Goal: Task Accomplishment & Management: Complete application form

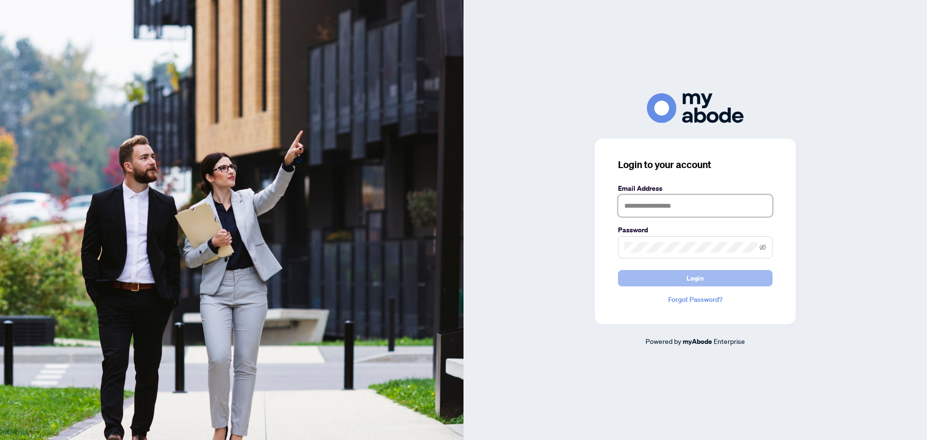
type input "**********"
click at [670, 275] on button "Login" at bounding box center [695, 278] width 155 height 16
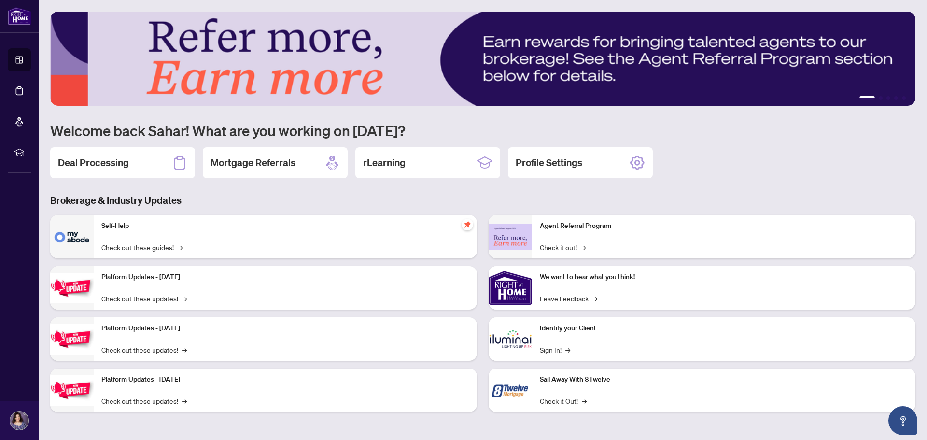
click at [133, 161] on div "Deal Processing" at bounding box center [122, 162] width 145 height 31
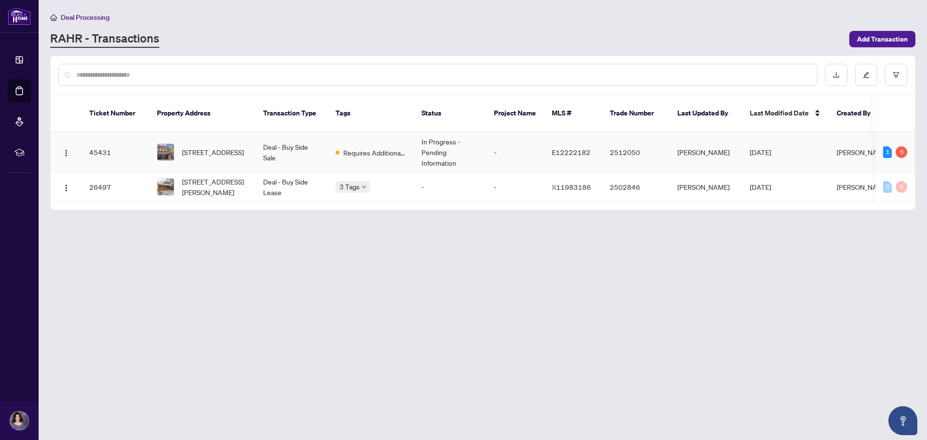
click at [833, 140] on td "[PERSON_NAME]" at bounding box center [863, 152] width 68 height 40
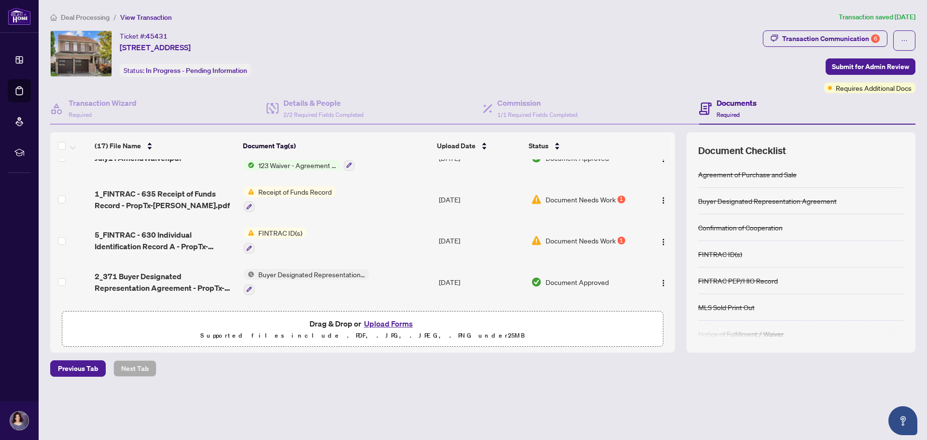
scroll to position [338, 0]
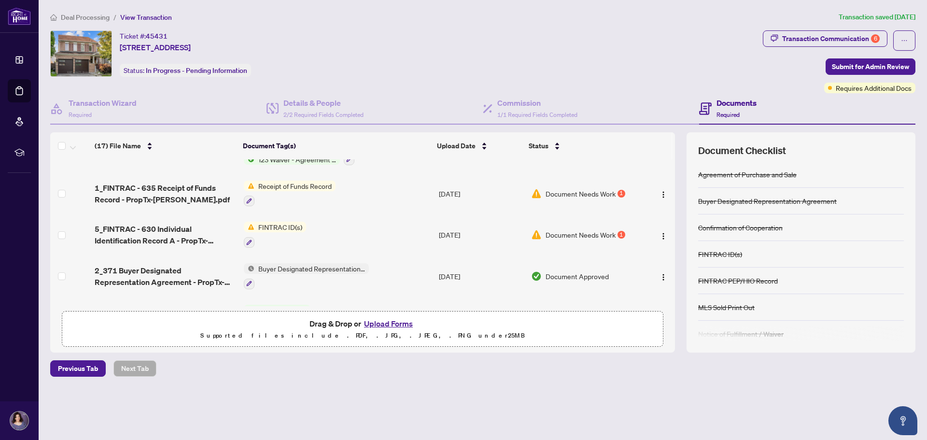
click at [564, 233] on span "Document Needs Work" at bounding box center [581, 234] width 70 height 11
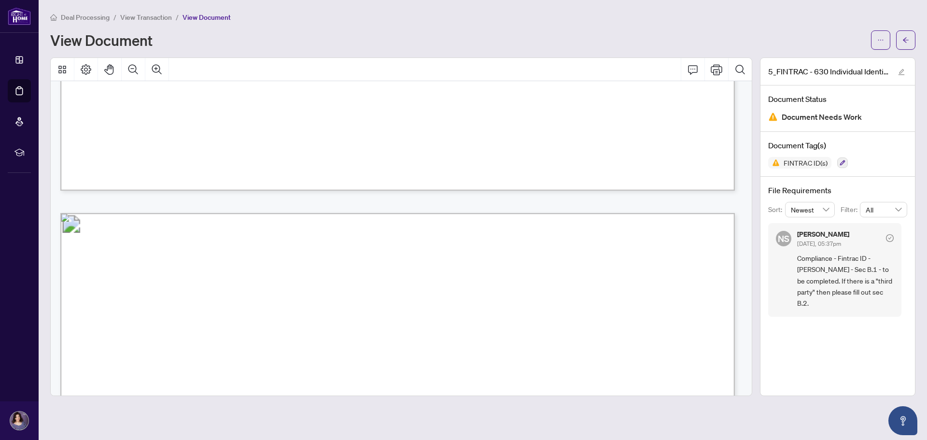
scroll to position [773, 0]
click at [914, 40] on button "button" at bounding box center [905, 39] width 19 height 19
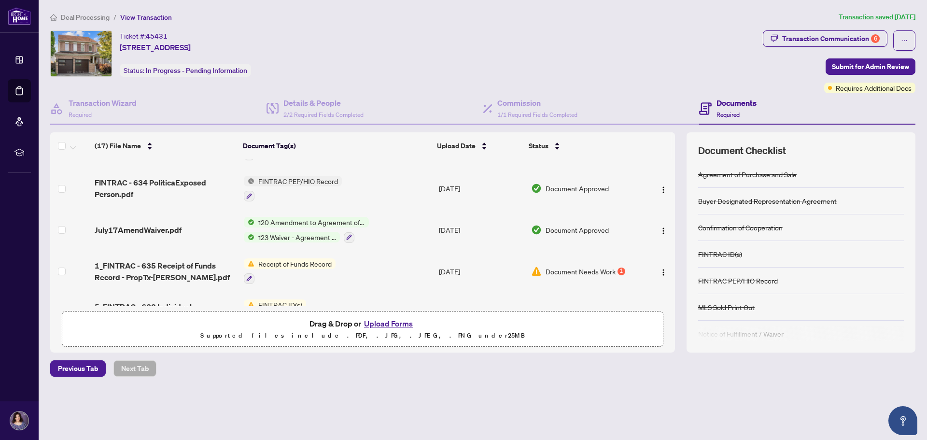
scroll to position [290, 0]
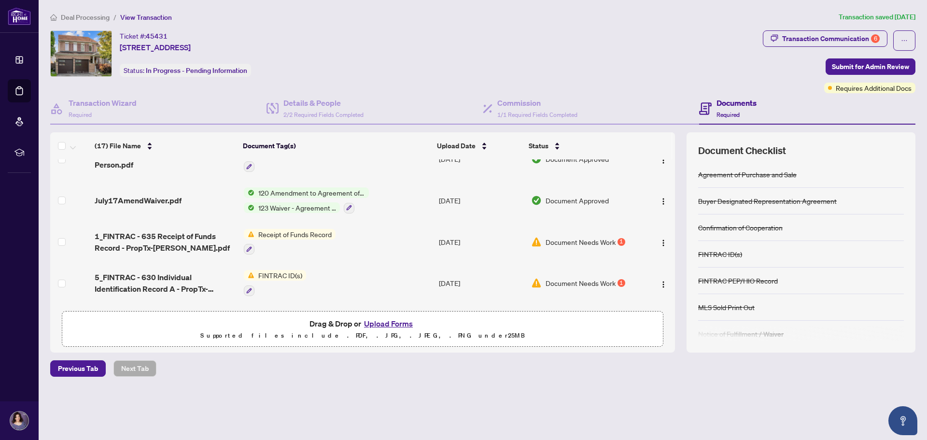
click at [579, 241] on span "Document Needs Work" at bounding box center [581, 242] width 70 height 11
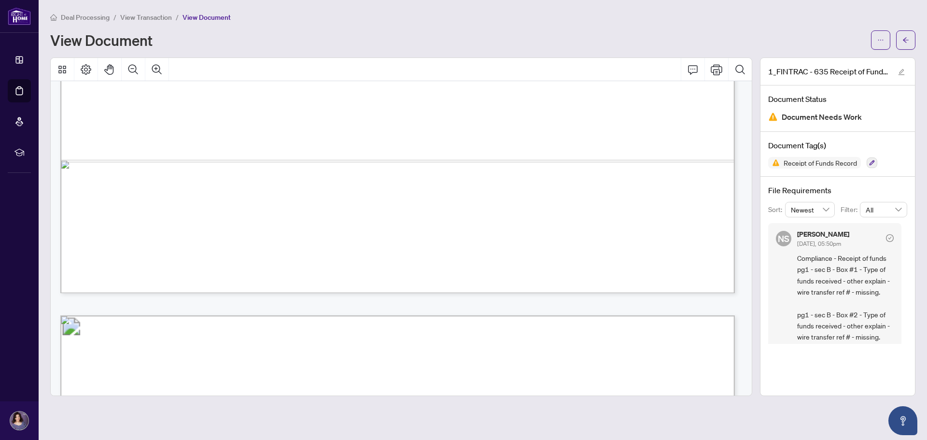
scroll to position [1449, 0]
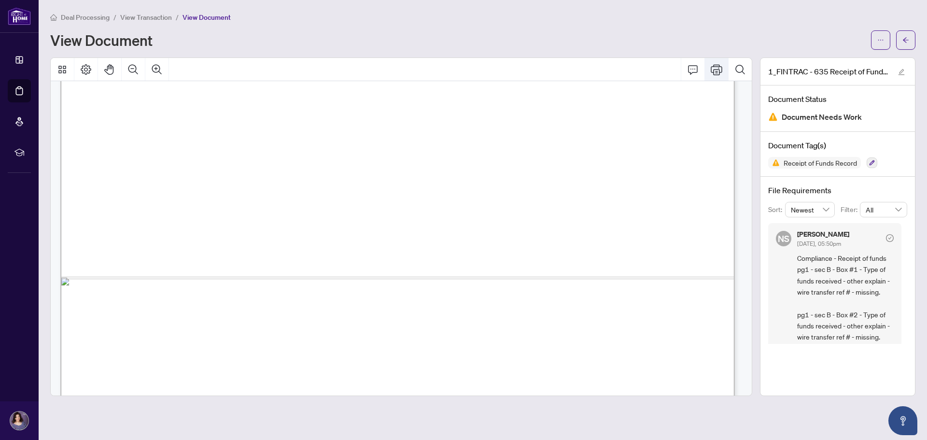
click at [716, 73] on icon "Print" at bounding box center [717, 70] width 12 height 12
click at [714, 74] on icon "Print" at bounding box center [717, 69] width 12 height 11
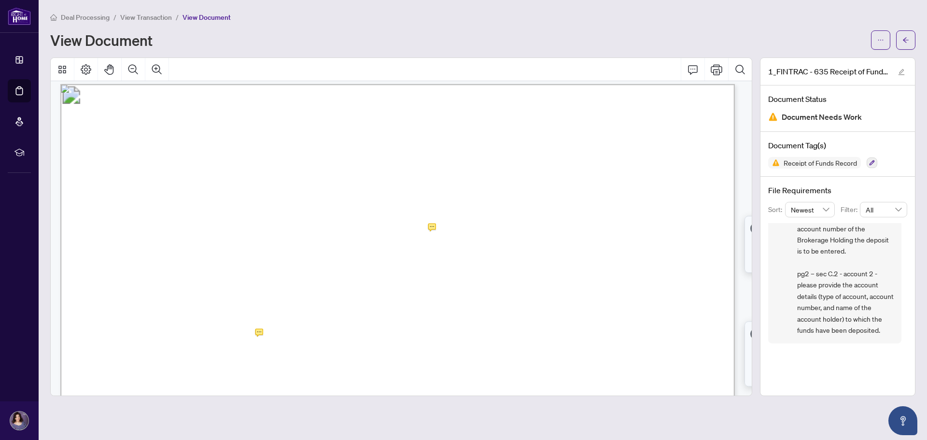
scroll to position [904, 0]
click at [334, 231] on span "transaction and that functions as an account for the Funds:" at bounding box center [218, 230] width 229 height 13
click at [909, 41] on button "button" at bounding box center [905, 39] width 19 height 19
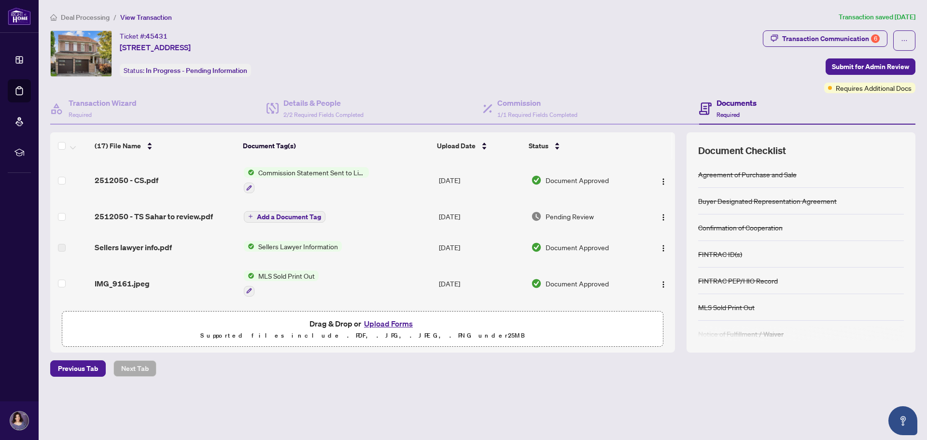
click at [376, 321] on button "Upload Forms" at bounding box center [388, 323] width 55 height 13
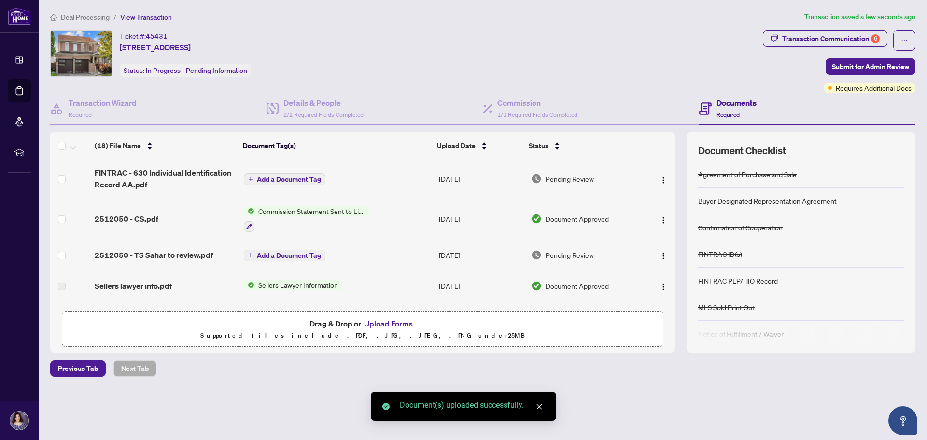
click at [283, 176] on span "Add a Document Tag" at bounding box center [289, 179] width 64 height 7
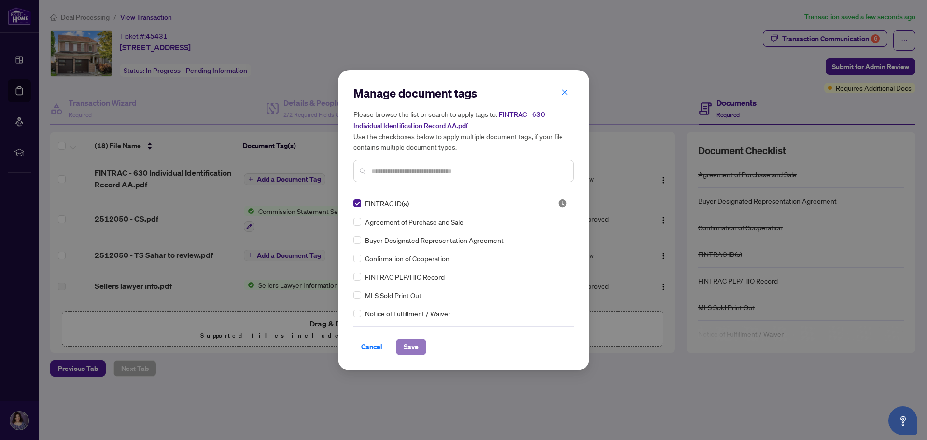
click at [410, 345] on span "Save" at bounding box center [411, 346] width 15 height 15
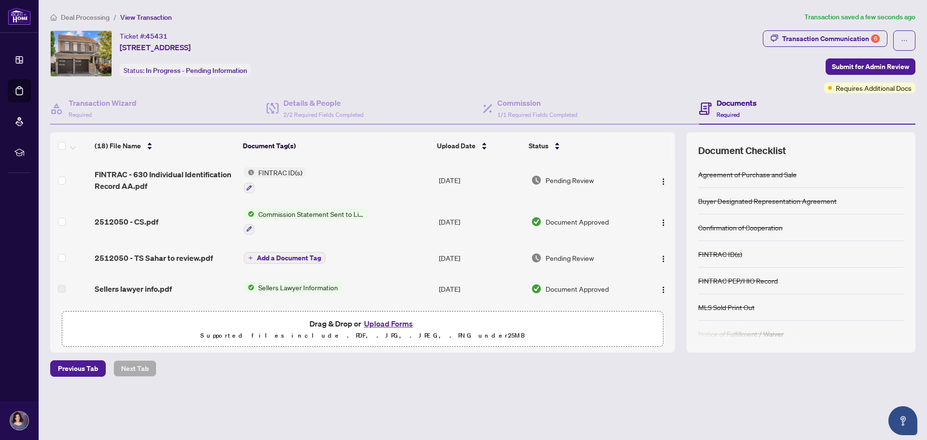
click at [388, 324] on button "Upload Forms" at bounding box center [388, 323] width 55 height 13
click at [387, 319] on button "Upload Forms" at bounding box center [388, 323] width 55 height 13
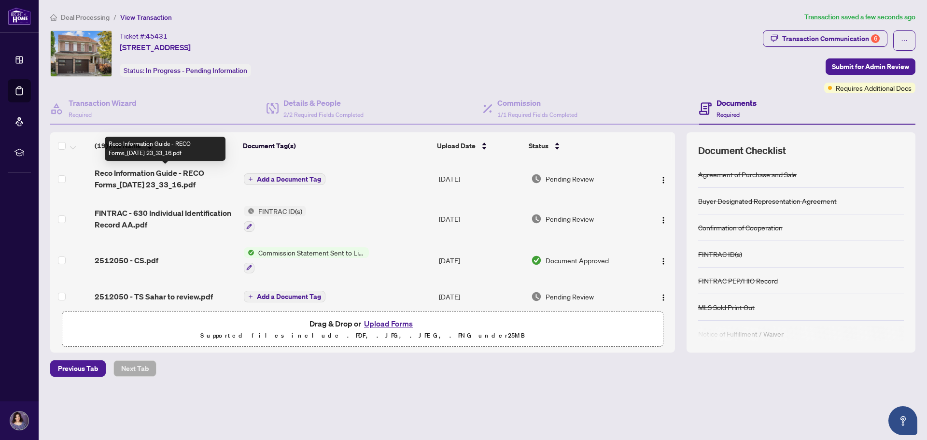
click at [161, 175] on span "Reco Information Guide - RECO Forms_[DATE] 23_33_16.pdf" at bounding box center [165, 178] width 141 height 23
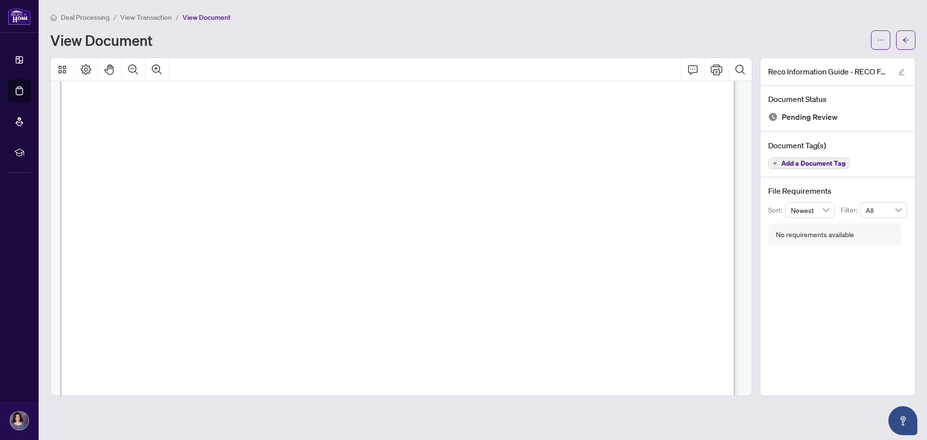
scroll to position [10786, 0]
click at [904, 38] on icon "arrow-left" at bounding box center [905, 40] width 7 height 7
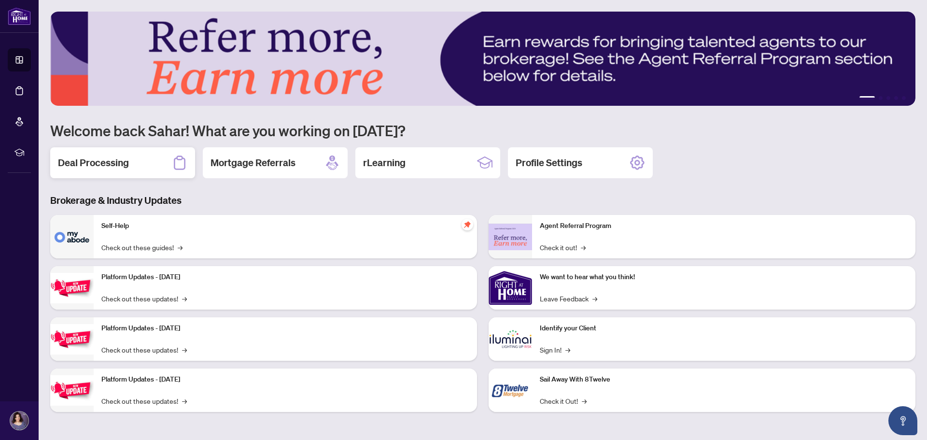
click at [130, 156] on div "Deal Processing" at bounding box center [122, 162] width 145 height 31
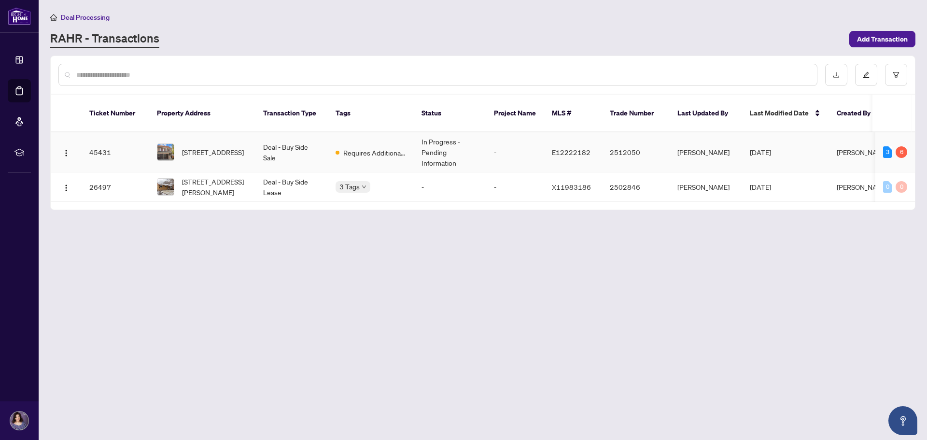
click at [840, 148] on span "[PERSON_NAME]" at bounding box center [863, 152] width 52 height 9
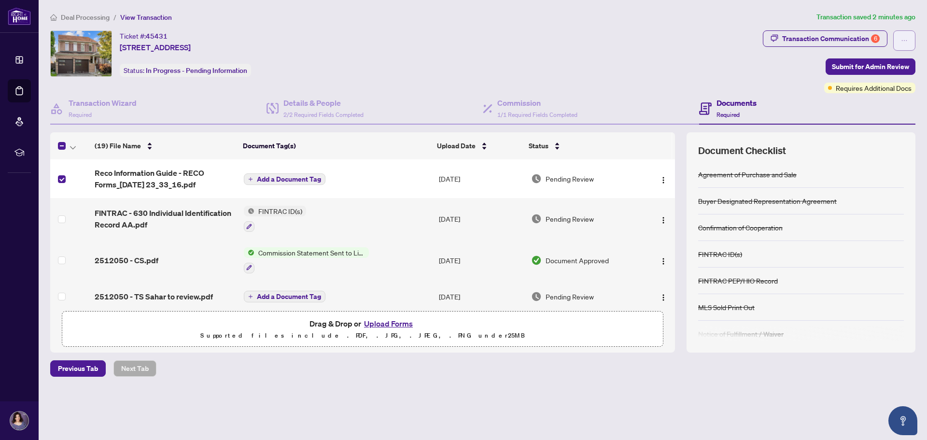
click at [902, 42] on icon "ellipsis" at bounding box center [904, 40] width 7 height 7
click at [660, 178] on img "button" at bounding box center [664, 180] width 8 height 8
drag, startPoint x: 66, startPoint y: 177, endPoint x: 456, endPoint y: 89, distance: 399.9
click at [456, 89] on div "Ticket #: 45431 [STREET_ADDRESS] Status: In Progress - Pending Information" at bounding box center [404, 61] width 713 height 63
click at [259, 180] on span "Add a Document Tag" at bounding box center [289, 179] width 64 height 7
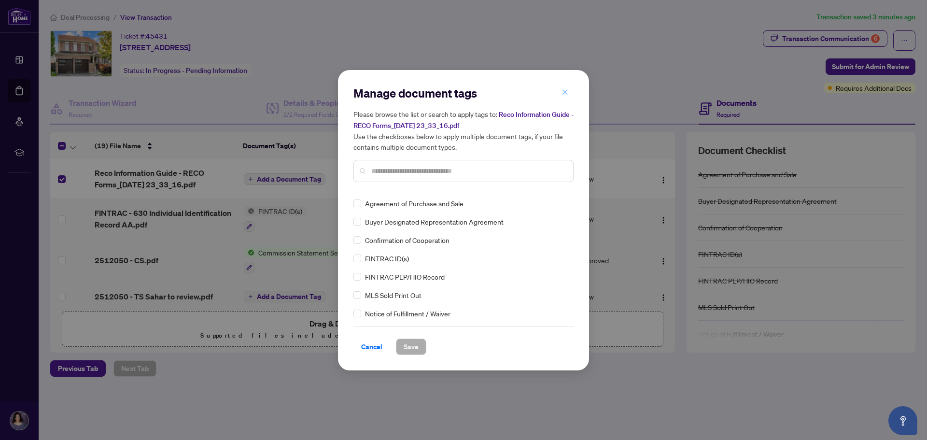
click at [564, 87] on span "button" at bounding box center [565, 92] width 7 height 15
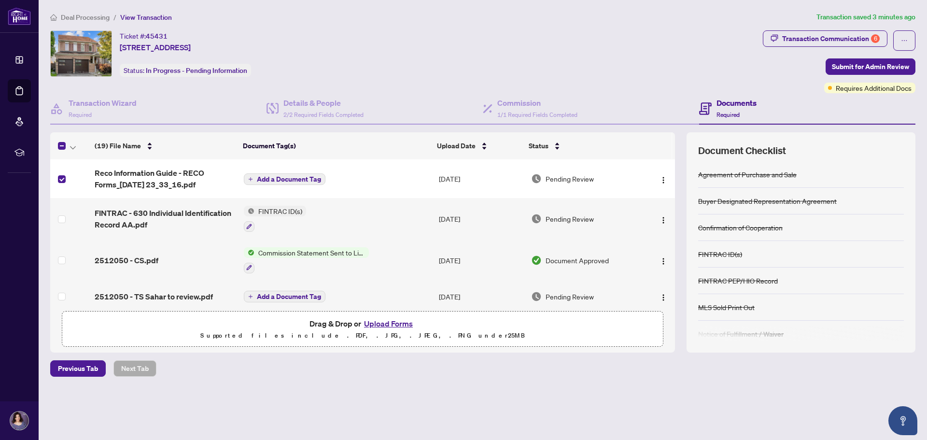
click at [551, 181] on span "Pending Review" at bounding box center [570, 178] width 48 height 11
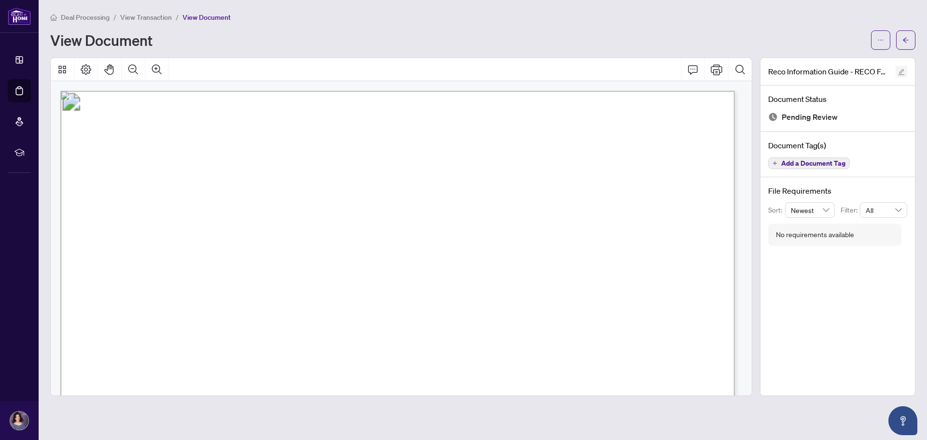
click at [898, 70] on button "button" at bounding box center [902, 72] width 12 height 12
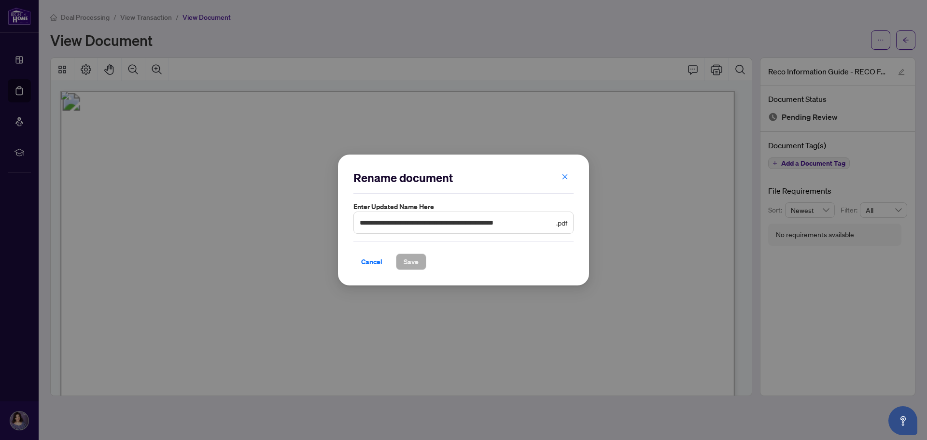
drag, startPoint x: 371, startPoint y: 261, endPoint x: 376, endPoint y: 257, distance: 5.9
click at [372, 260] on span "Cancel" at bounding box center [371, 261] width 21 height 15
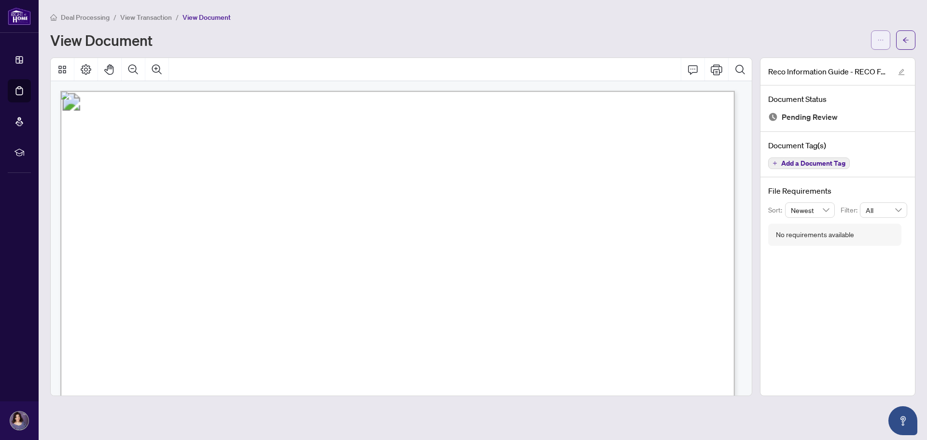
click at [877, 40] on button "button" at bounding box center [880, 39] width 19 height 19
click at [786, 44] on div "View Document" at bounding box center [457, 39] width 815 height 15
drag, startPoint x: 454, startPoint y: 215, endPoint x: 774, endPoint y: 35, distance: 366.5
click at [774, 35] on div "View Document" at bounding box center [457, 39] width 815 height 15
click at [89, 68] on icon "Page Layout" at bounding box center [86, 70] width 12 height 12
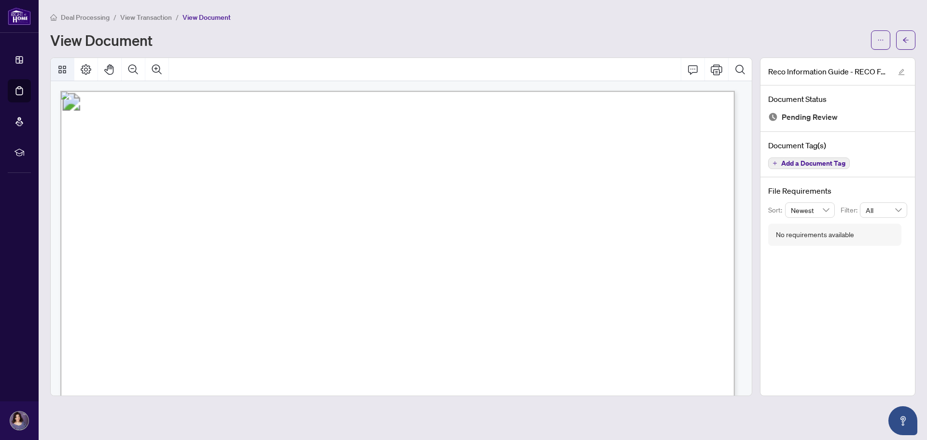
click at [62, 71] on icon "Thumbnails" at bounding box center [62, 70] width 12 height 12
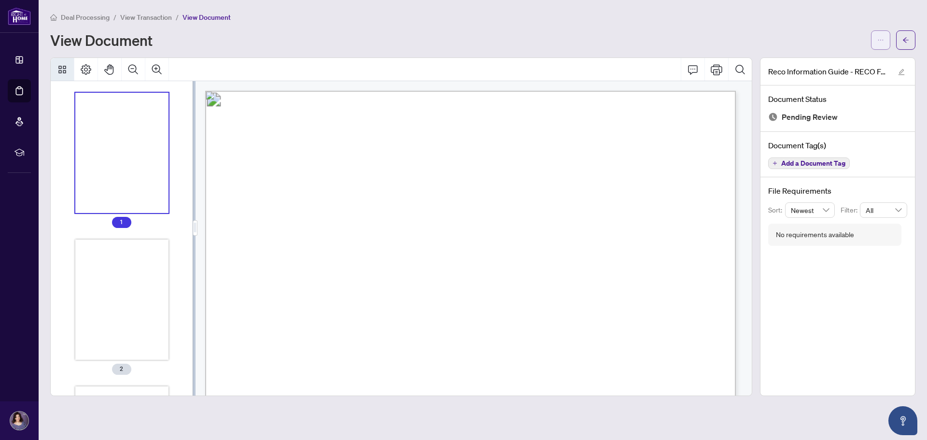
click at [884, 40] on icon "ellipsis" at bounding box center [880, 40] width 7 height 7
click at [849, 40] on div "View Document" at bounding box center [457, 39] width 815 height 15
click at [690, 72] on icon "Comment" at bounding box center [693, 69] width 10 height 9
click at [692, 70] on icon "Comment" at bounding box center [693, 70] width 12 height 12
click at [693, 70] on icon "Comment" at bounding box center [693, 70] width 12 height 12
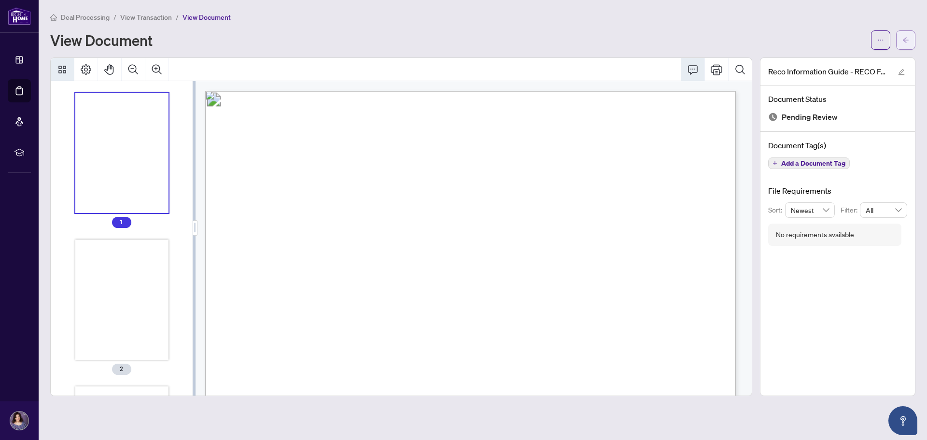
click at [908, 42] on icon "arrow-left" at bounding box center [905, 40] width 7 height 7
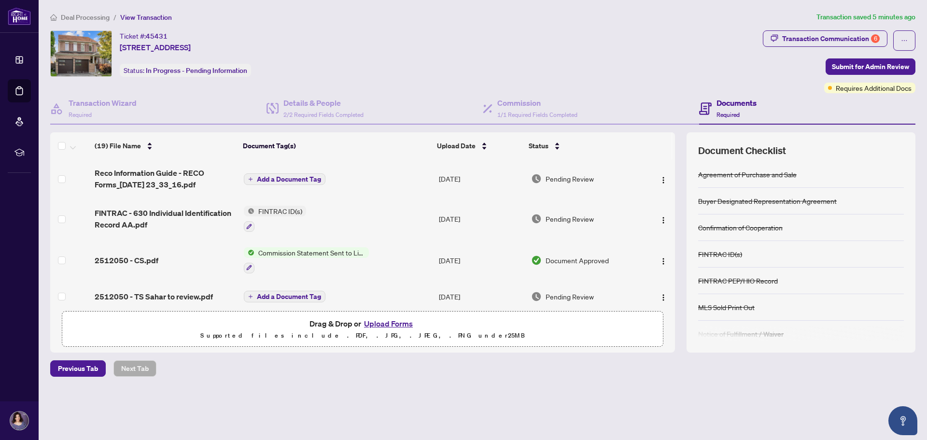
click at [459, 178] on td "[DATE]" at bounding box center [481, 178] width 92 height 39
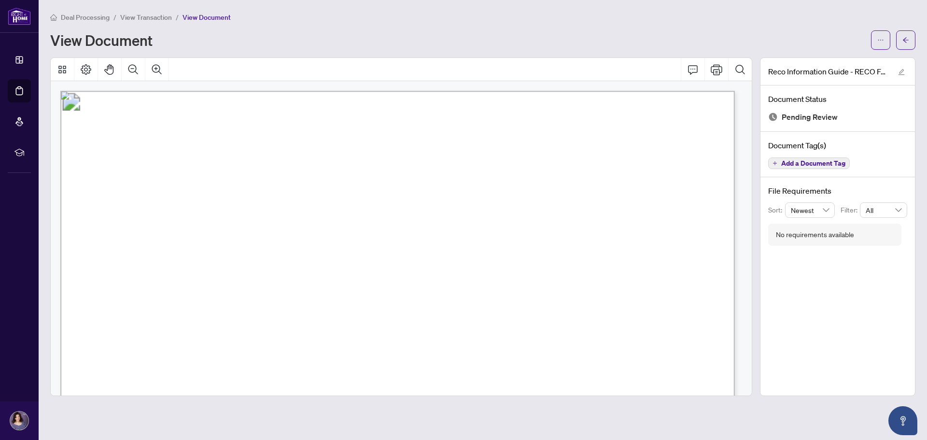
click at [912, 39] on button "button" at bounding box center [905, 39] width 19 height 19
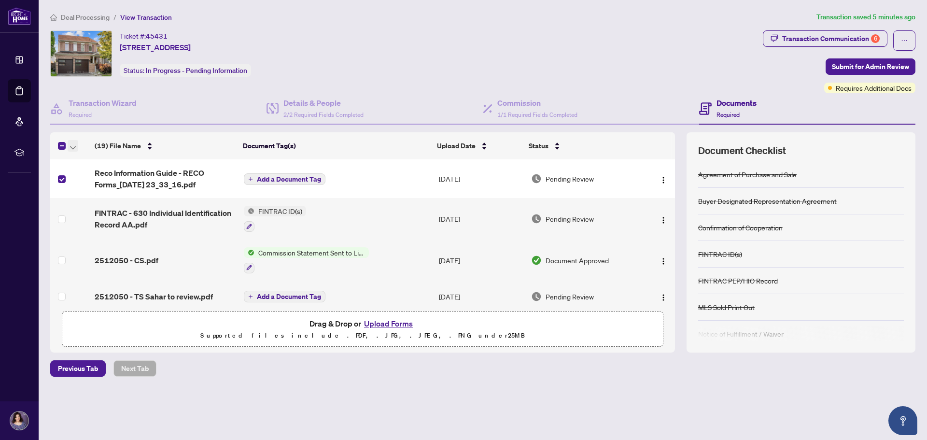
click at [73, 147] on icon "button" at bounding box center [73, 148] width 6 height 4
click at [99, 194] on span "Archive Selected" at bounding box center [118, 193] width 86 height 11
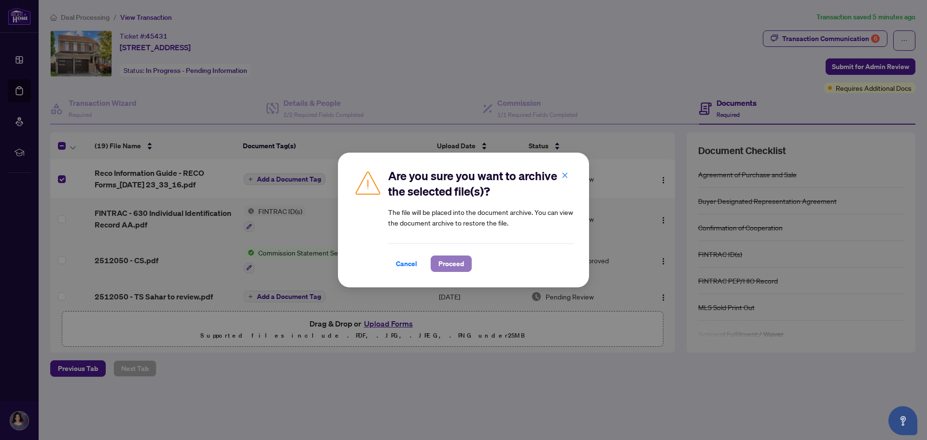
click at [449, 264] on span "Proceed" at bounding box center [451, 263] width 26 height 15
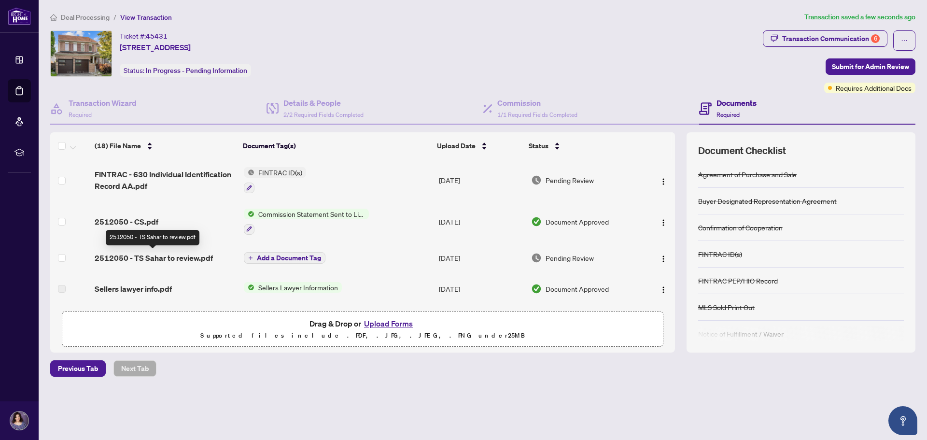
click at [171, 256] on span "2512050 - TS Sahar to review.pdf" at bounding box center [154, 258] width 118 height 12
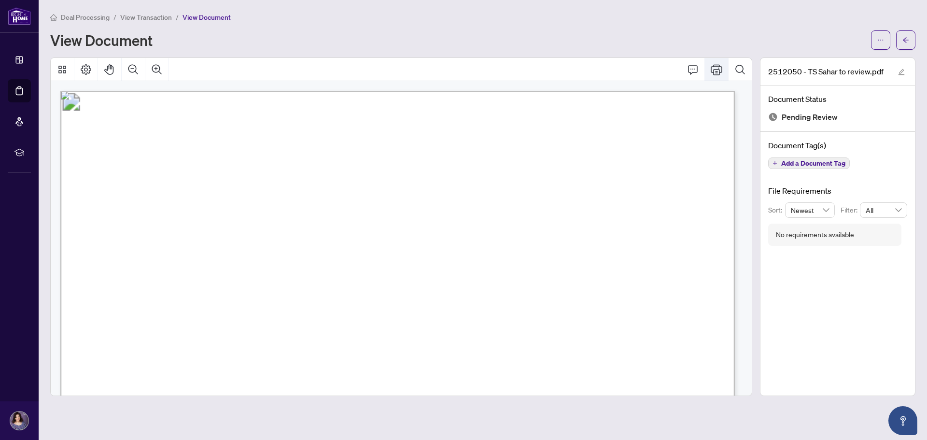
click at [718, 70] on icon "Print" at bounding box center [717, 70] width 12 height 12
click at [902, 42] on button "button" at bounding box center [905, 39] width 19 height 19
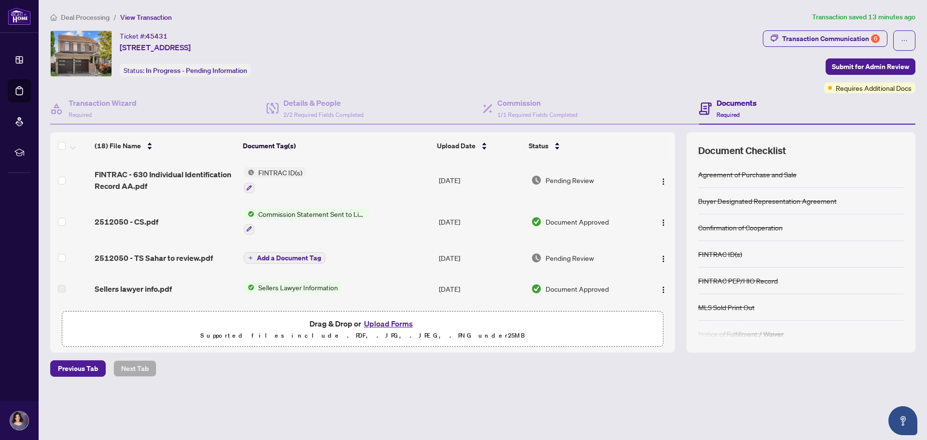
click at [390, 321] on button "Upload Forms" at bounding box center [388, 323] width 55 height 13
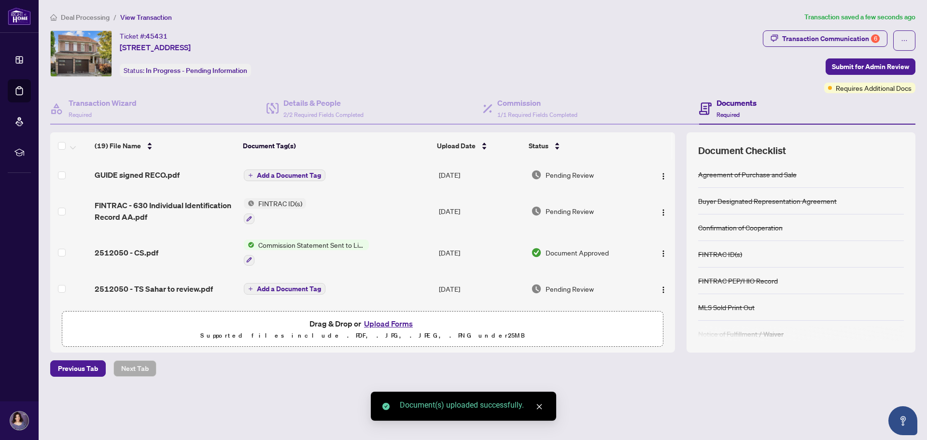
click at [296, 176] on span "Add a Document Tag" at bounding box center [289, 175] width 64 height 7
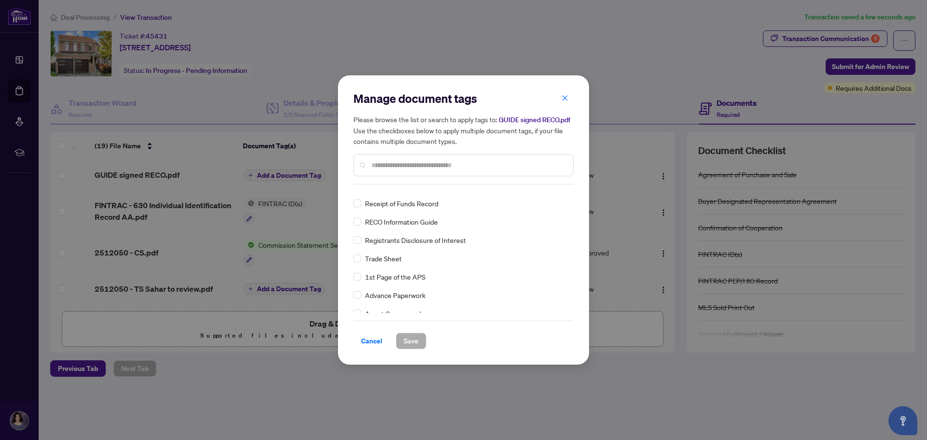
scroll to position [97, 0]
click at [404, 250] on span "RECO Information Guide" at bounding box center [401, 247] width 73 height 11
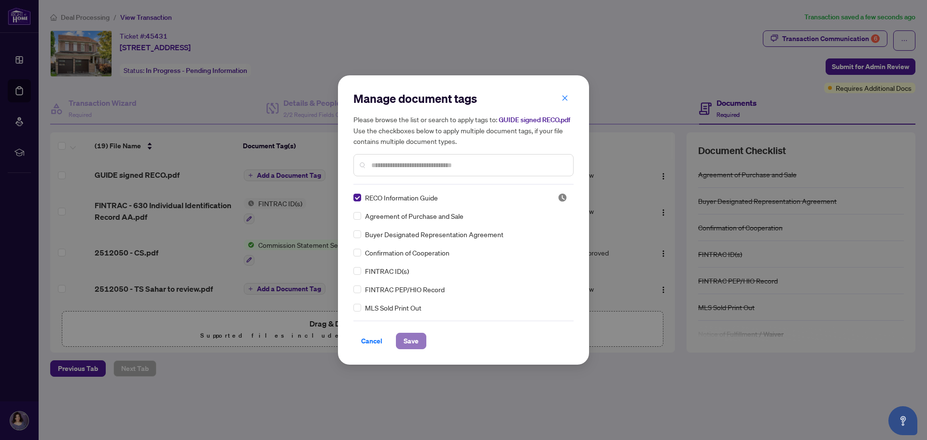
click at [407, 341] on span "Save" at bounding box center [411, 340] width 15 height 15
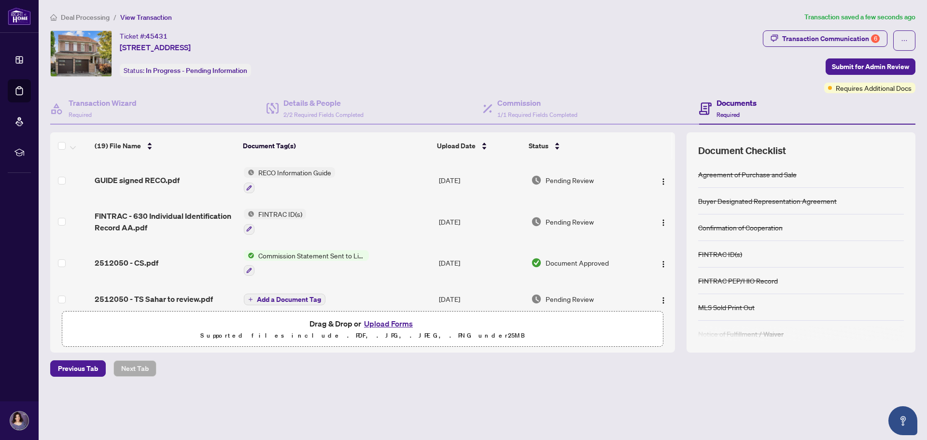
click at [563, 182] on span "Pending Review" at bounding box center [570, 180] width 48 height 11
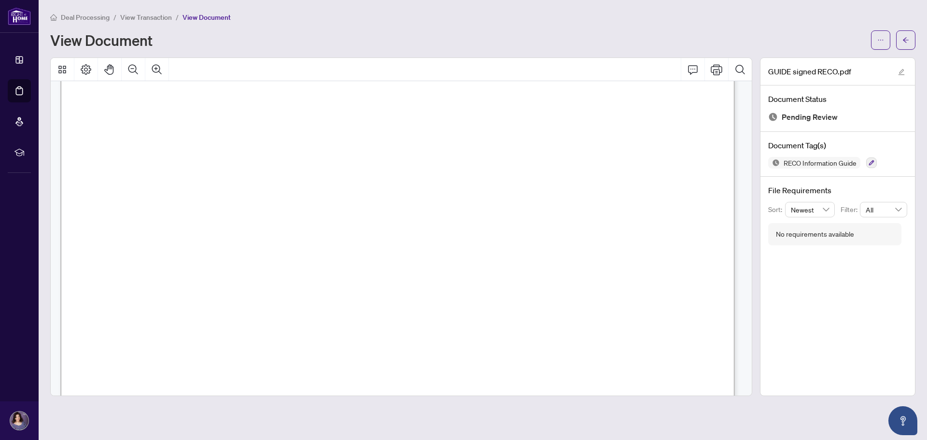
scroll to position [10754, 0]
click at [901, 42] on button "button" at bounding box center [905, 39] width 19 height 19
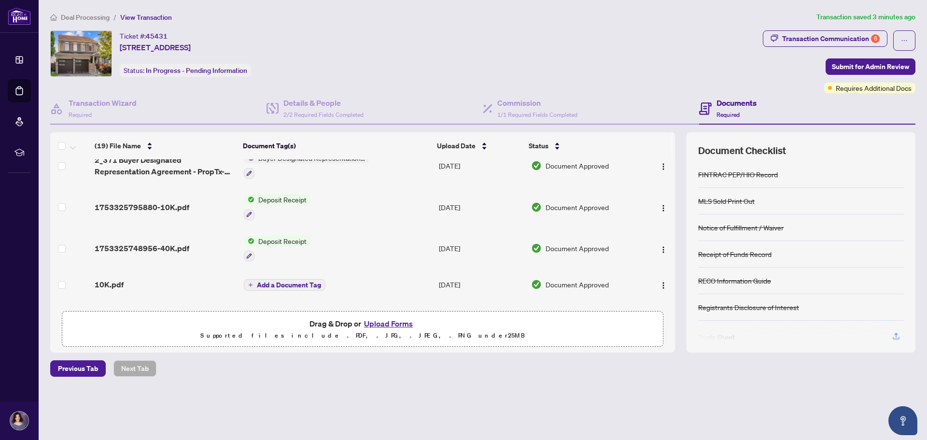
scroll to position [122, 0]
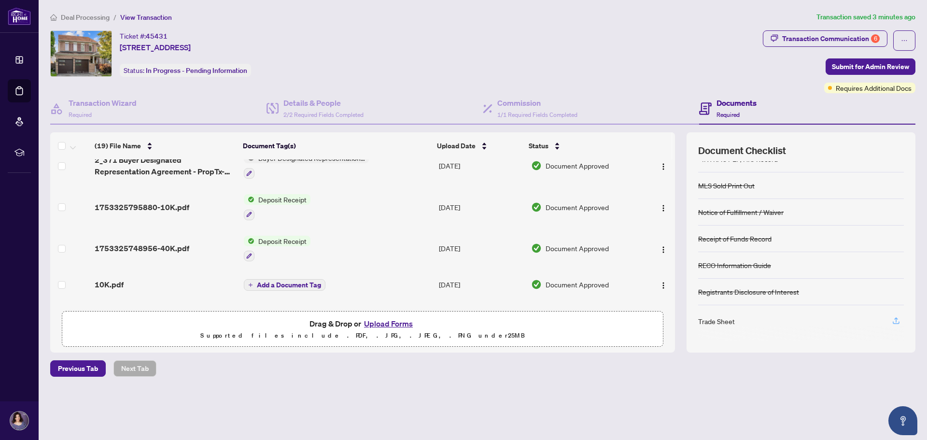
click at [896, 319] on icon "button" at bounding box center [896, 320] width 9 height 9
click at [397, 322] on button "Upload Forms" at bounding box center [388, 323] width 55 height 13
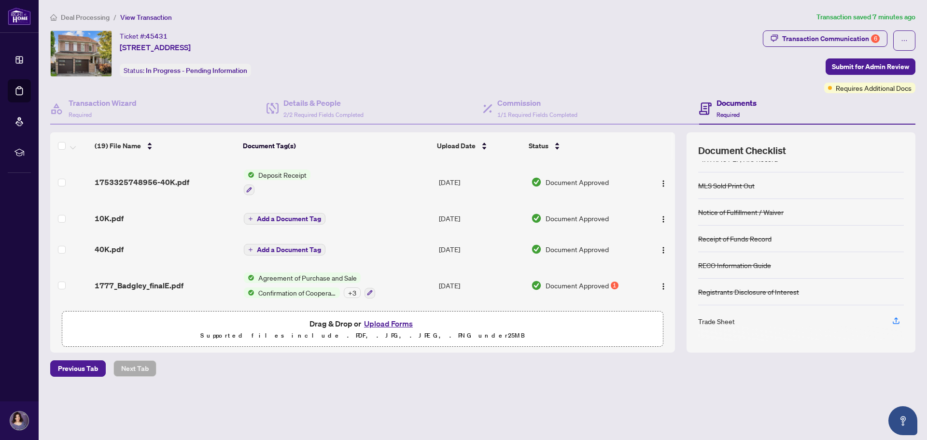
scroll to position [598, 0]
click at [400, 318] on button "Upload Forms" at bounding box center [388, 323] width 55 height 13
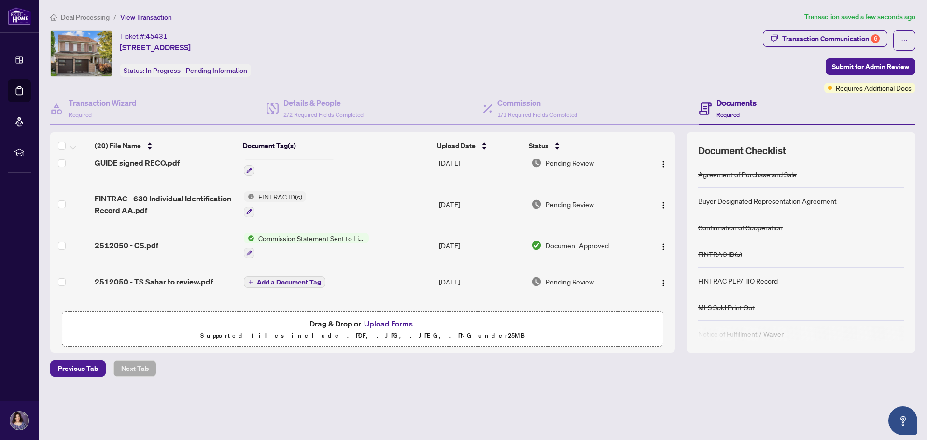
scroll to position [0, 0]
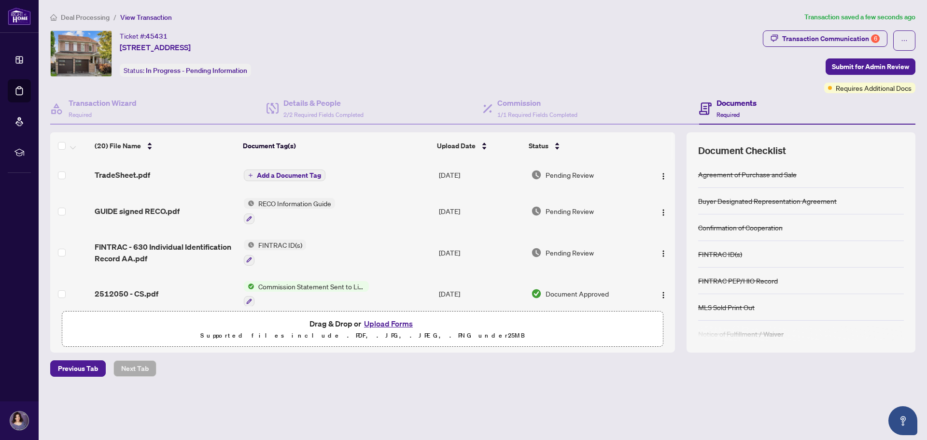
click at [314, 172] on span "Add a Document Tag" at bounding box center [289, 175] width 64 height 7
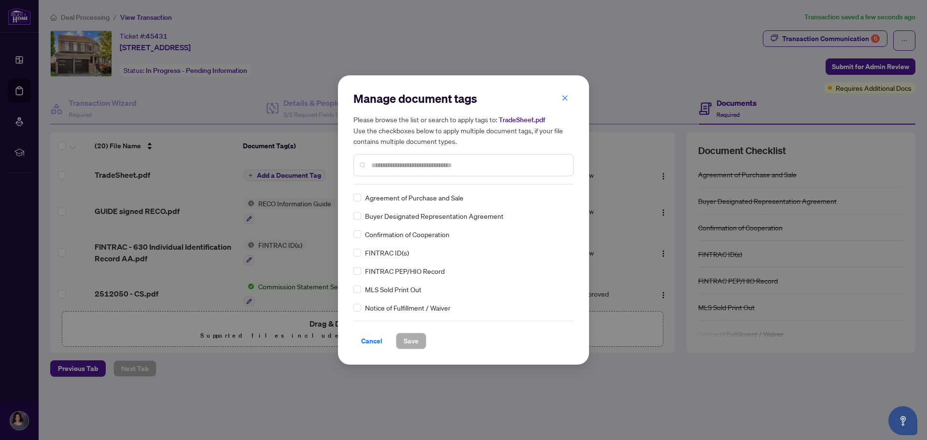
click at [394, 164] on input "text" at bounding box center [468, 165] width 194 height 11
type input "*****"
click at [408, 340] on span "Save" at bounding box center [411, 340] width 15 height 15
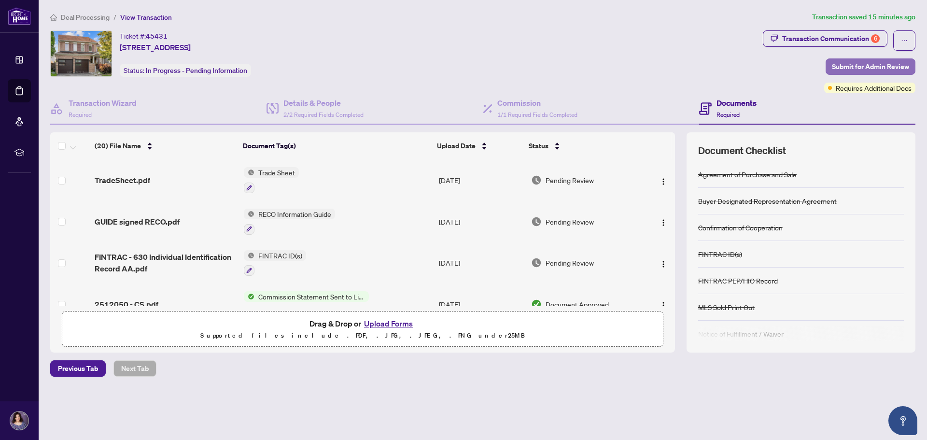
click at [865, 68] on span "Submit for Admin Review" at bounding box center [870, 66] width 77 height 15
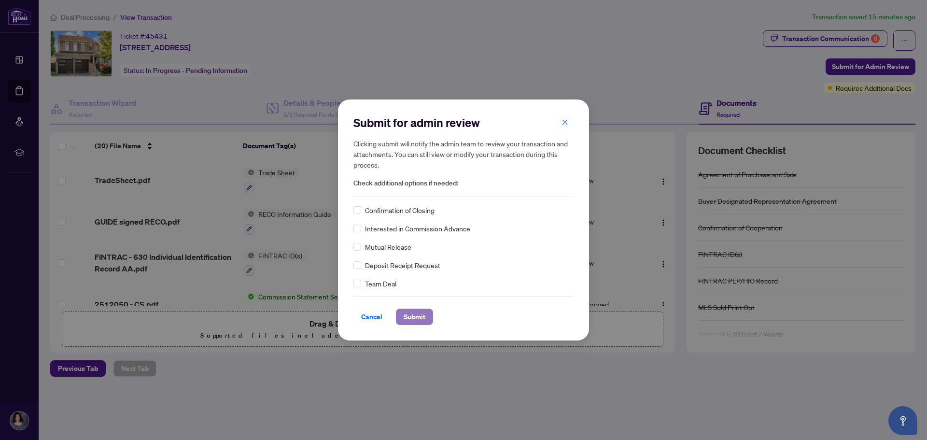
click at [404, 315] on span "Submit" at bounding box center [415, 316] width 22 height 15
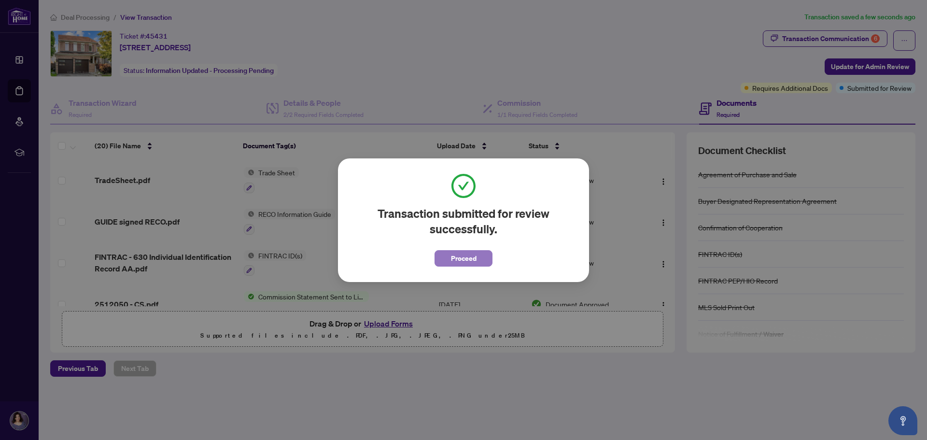
click at [460, 261] on span "Proceed" at bounding box center [464, 258] width 26 height 15
